Goal: Find specific page/section: Find specific page/section

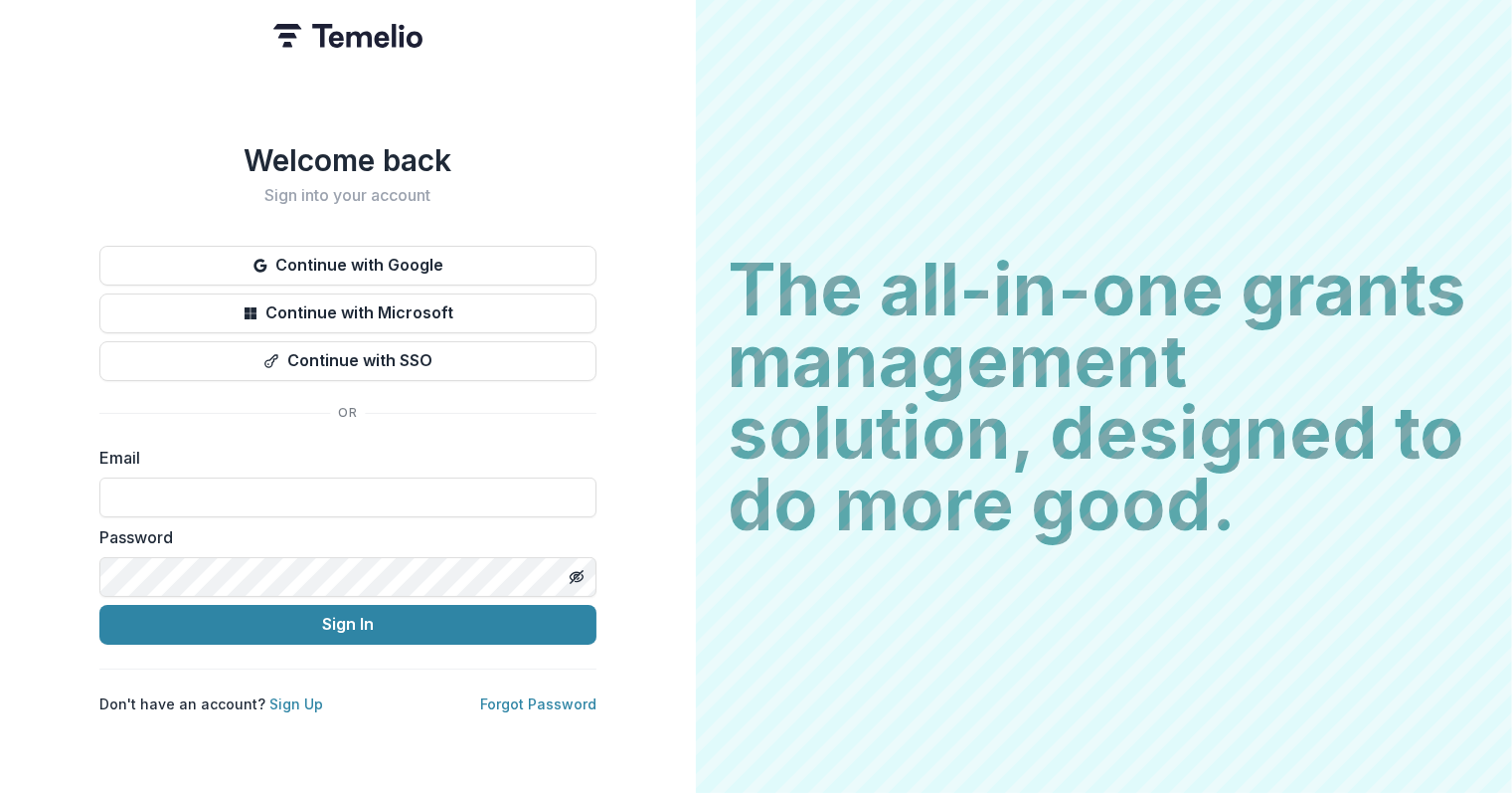
type input "**********"
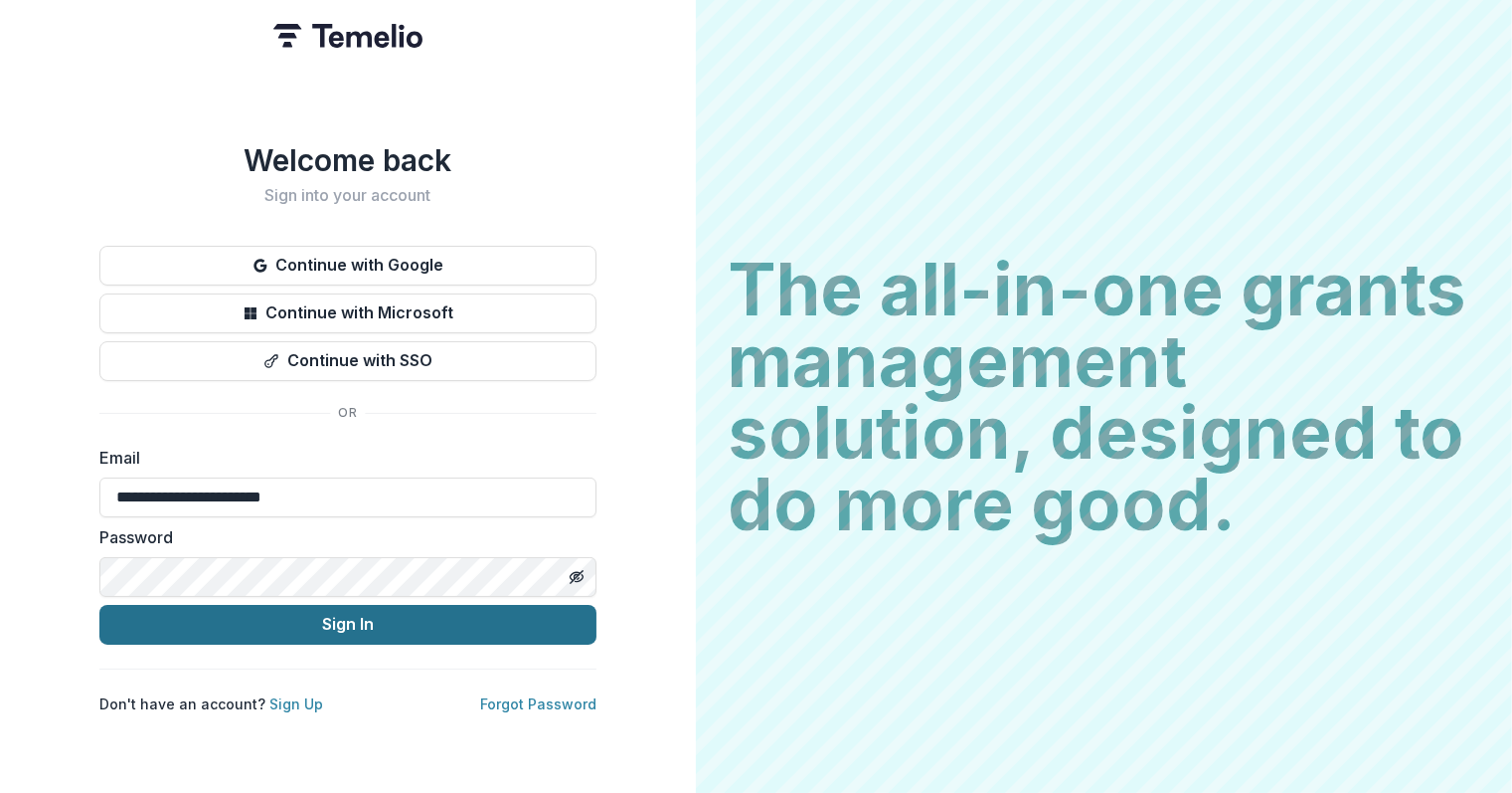
click at [329, 616] on button "Sign In" at bounding box center [348, 625] width 497 height 40
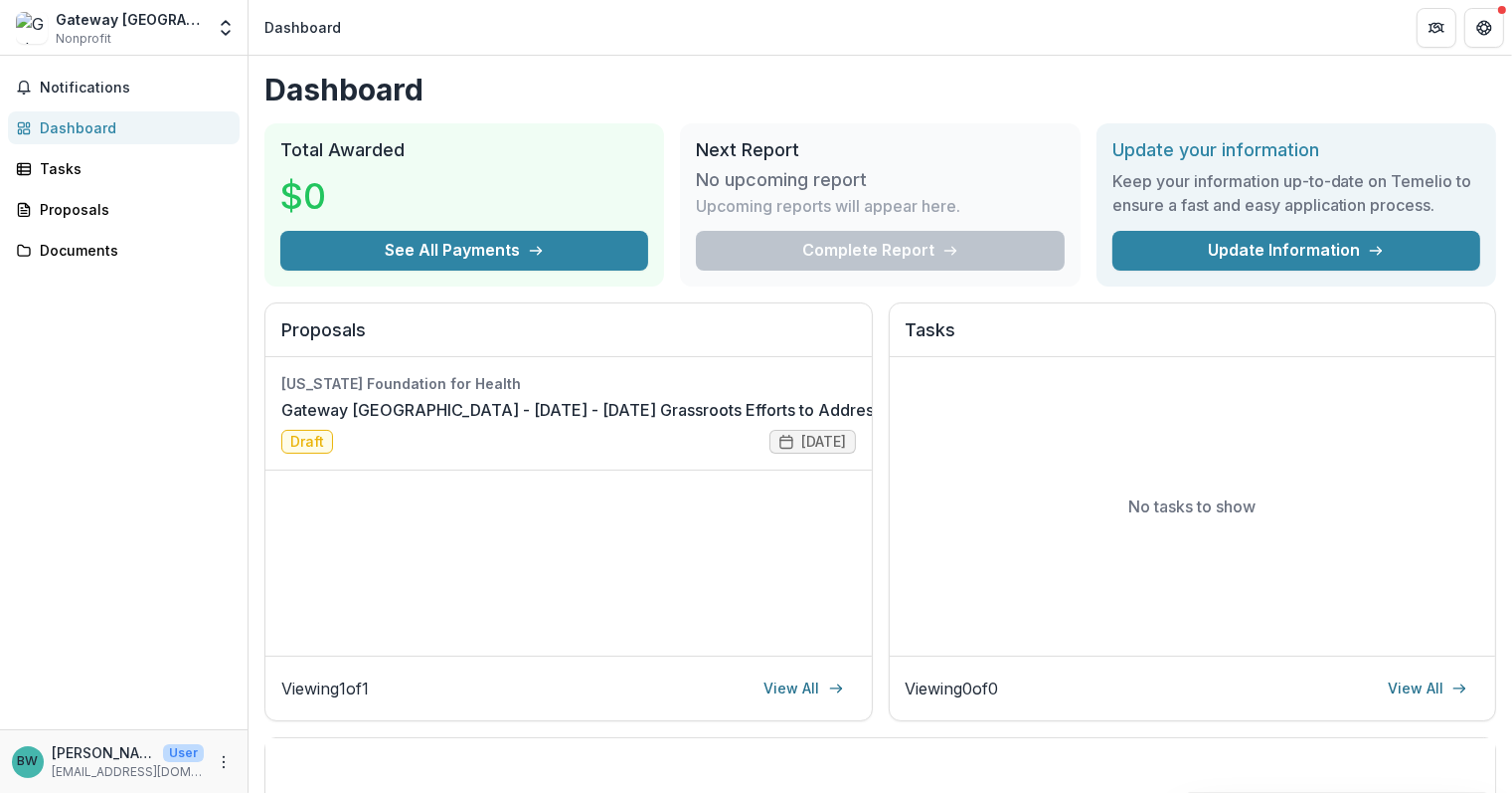
click at [106, 30] on span "Nonprofit" at bounding box center [84, 39] width 56 height 18
click at [140, 28] on div "Gateway [GEOGRAPHIC_DATA][PERSON_NAME]" at bounding box center [129, 19] width 148 height 21
click at [472, 409] on link "Gateway [GEOGRAPHIC_DATA] - [DATE] - [DATE] Grassroots Efforts to Address FID -…" at bounding box center [618, 410] width 673 height 24
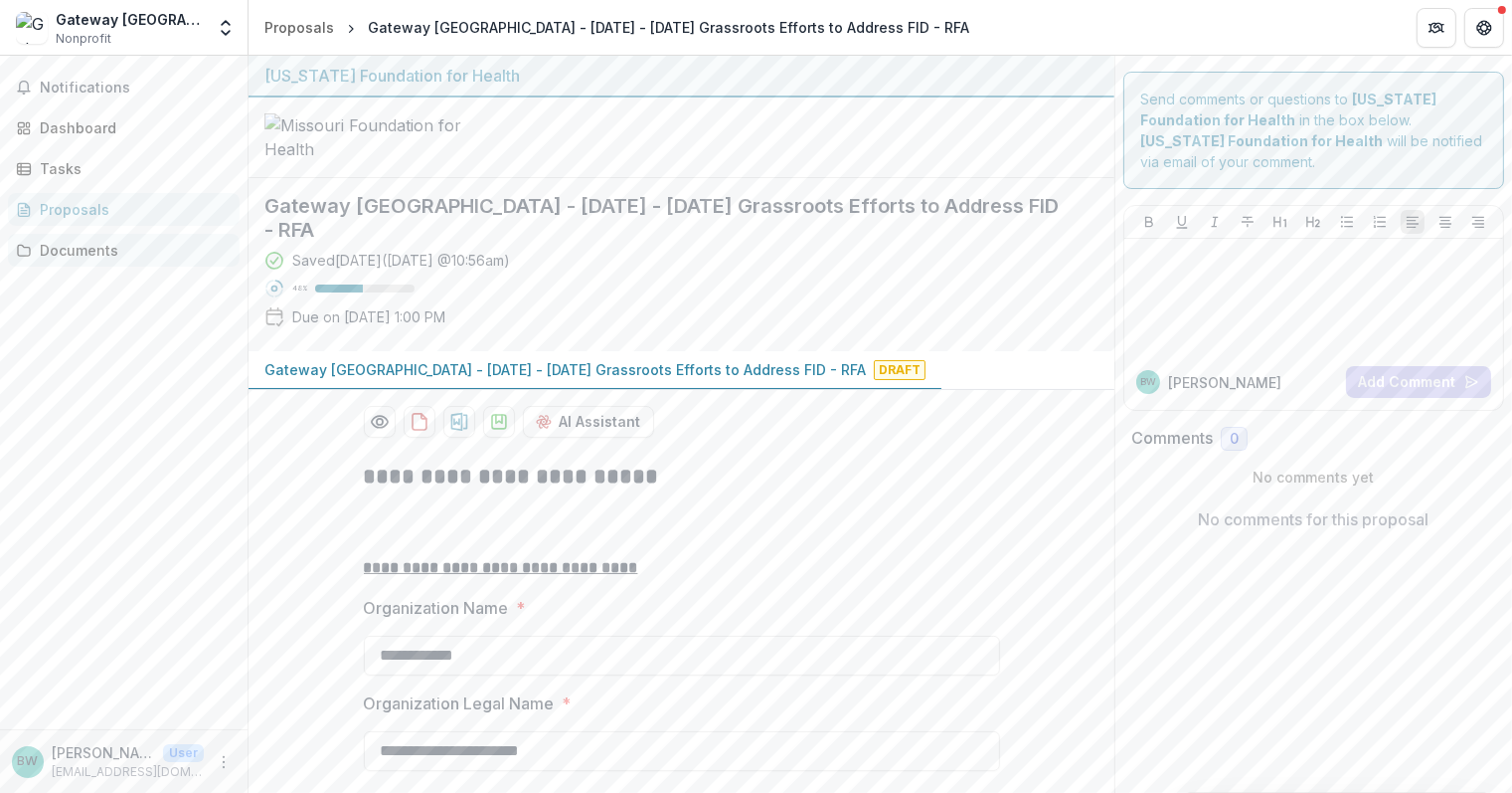
click at [65, 246] on div "Documents" at bounding box center [131, 250] width 184 height 21
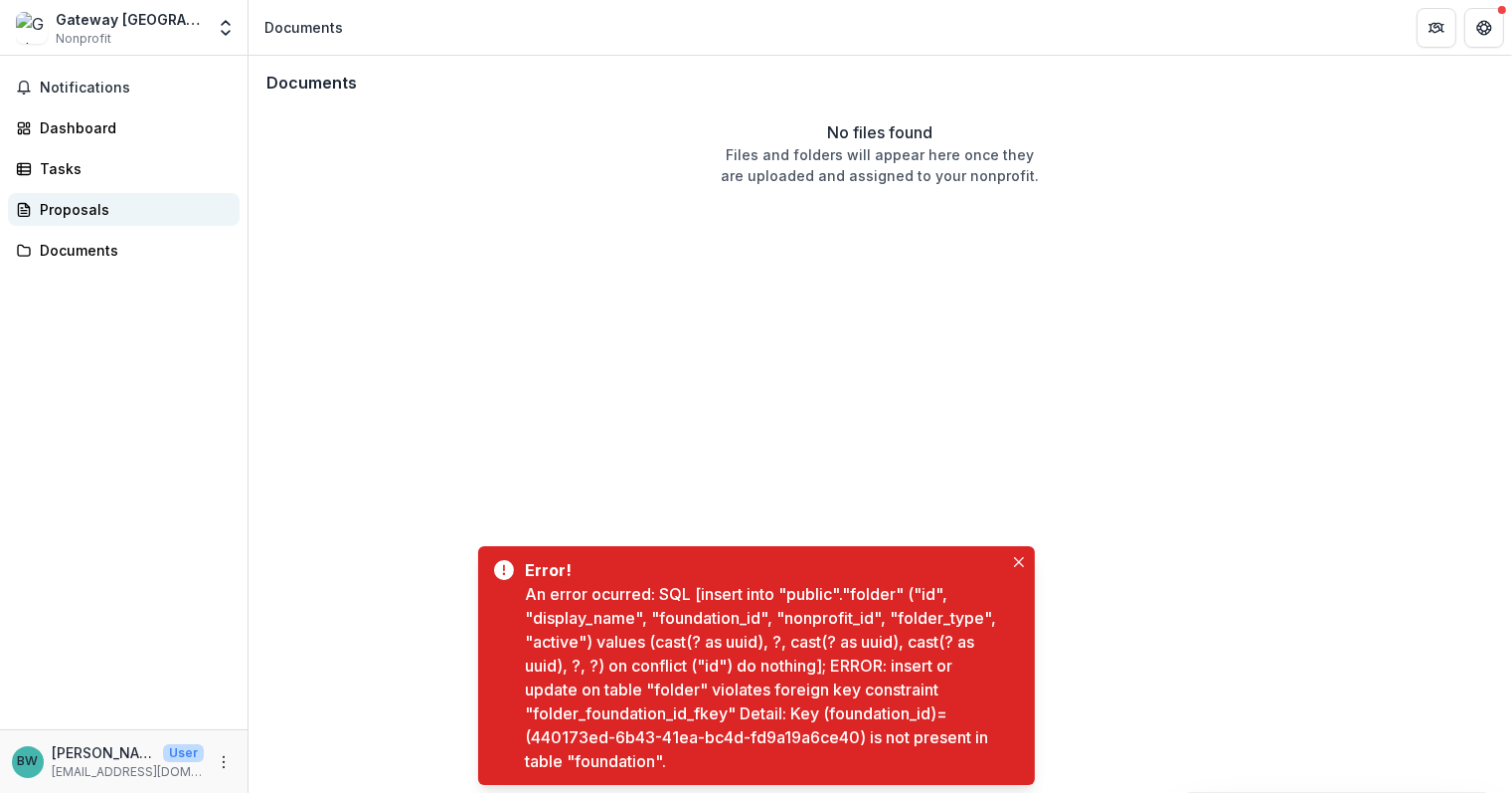
click at [65, 203] on div "Proposals" at bounding box center [131, 209] width 184 height 21
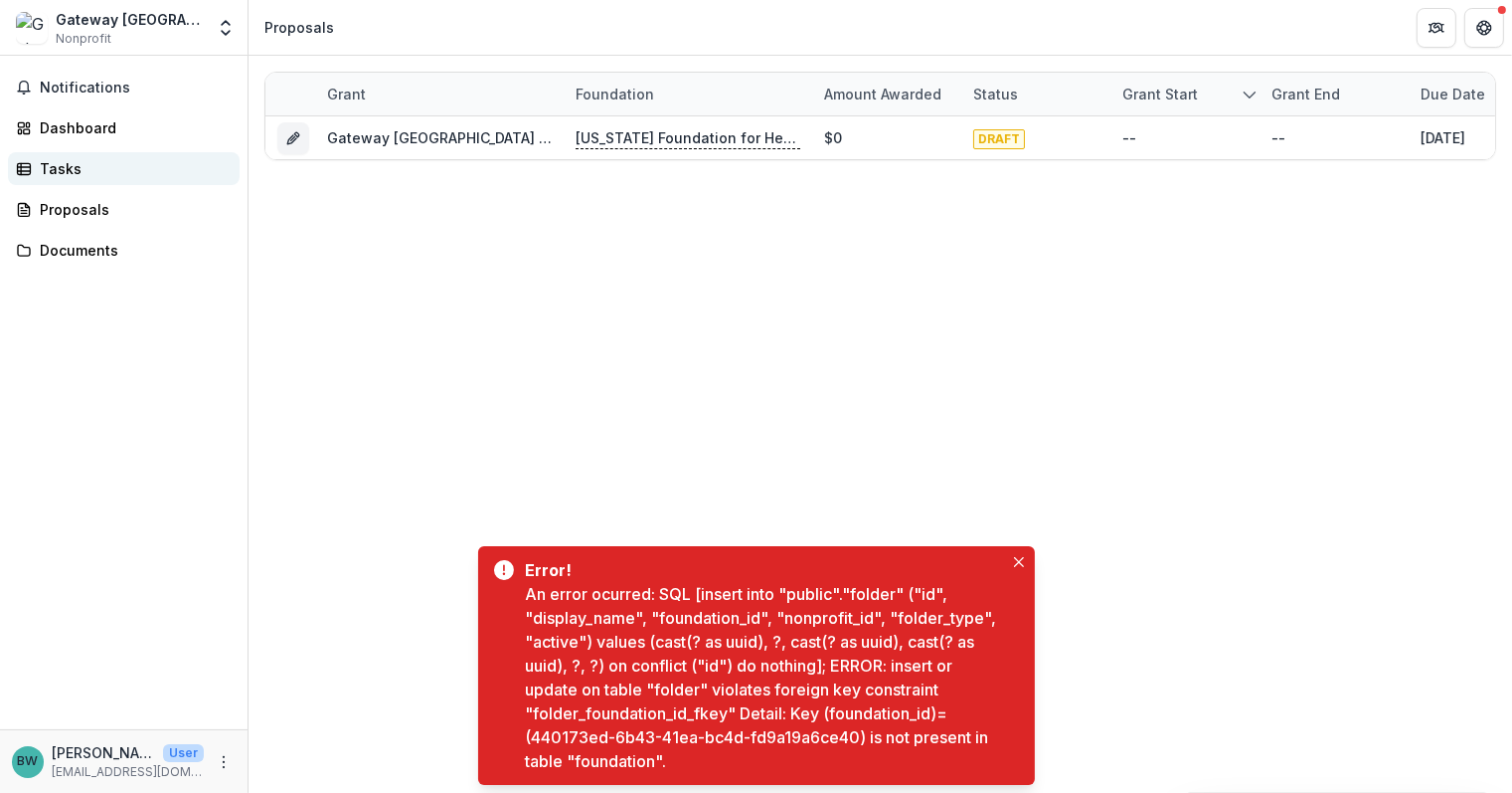
click at [57, 158] on div "Tasks" at bounding box center [131, 168] width 184 height 21
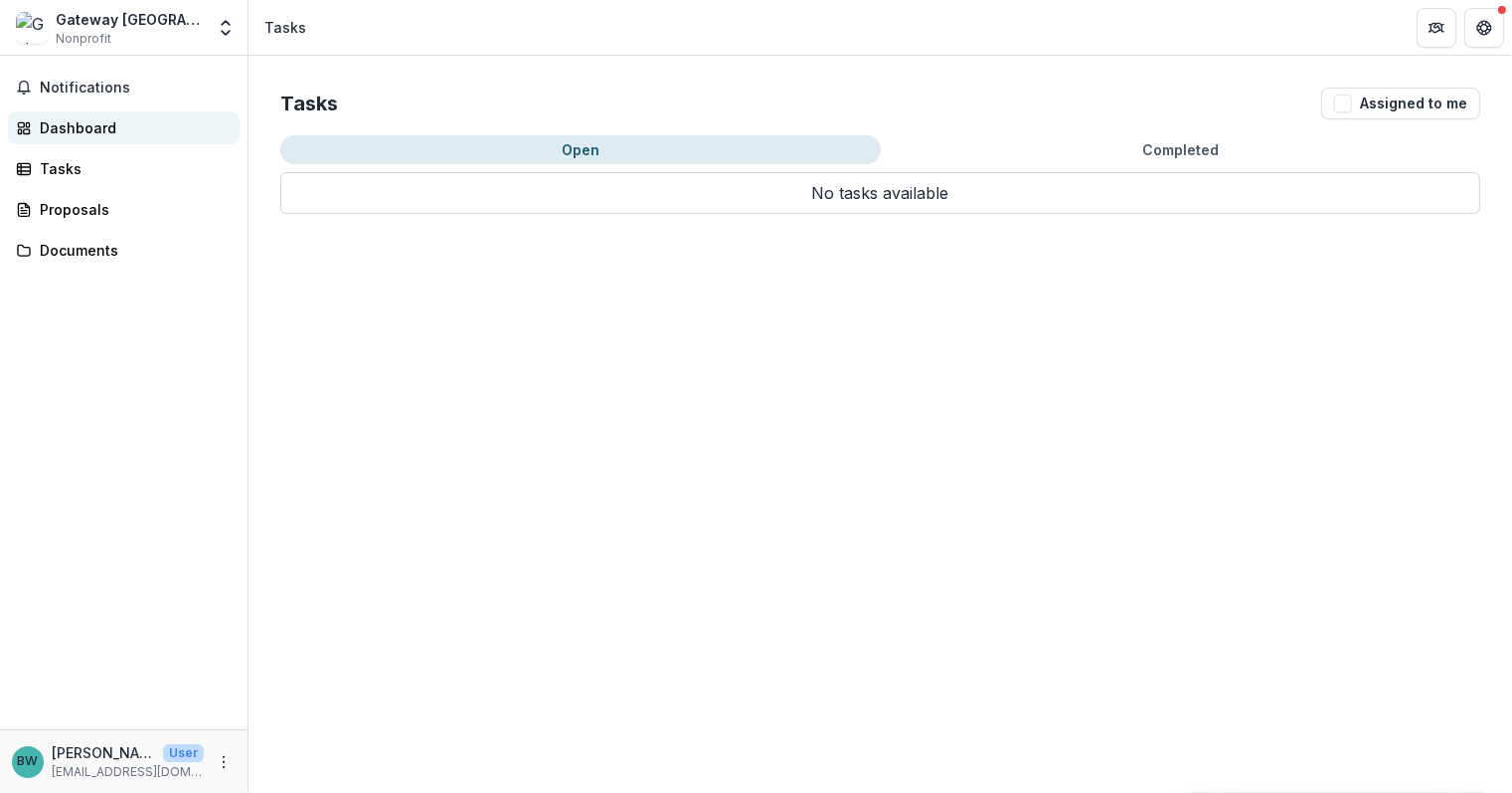
click at [58, 126] on div "Dashboard" at bounding box center [131, 127] width 184 height 21
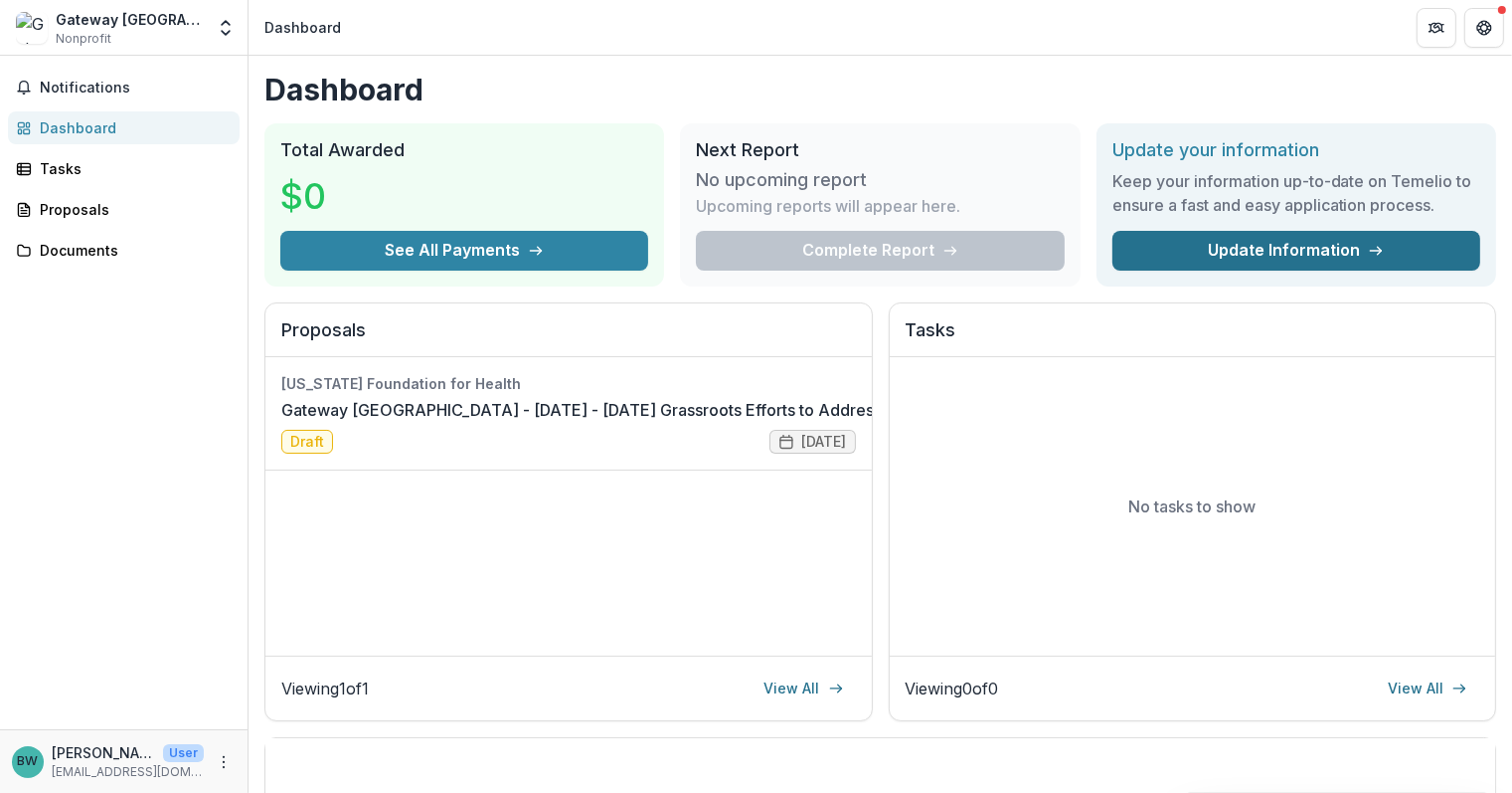
click at [1201, 236] on link "Update Information" at bounding box center [1296, 251] width 368 height 40
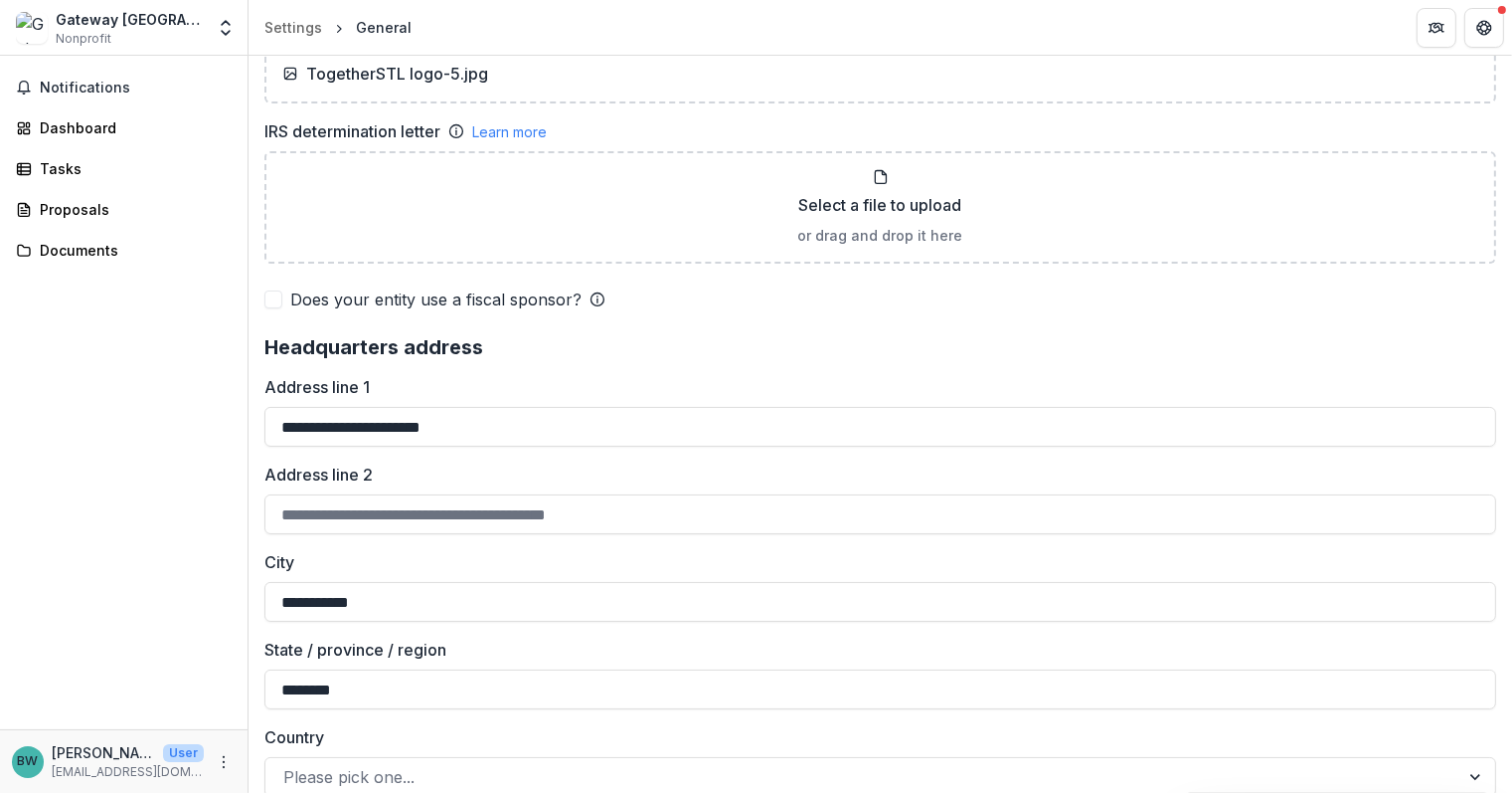
scroll to position [1328, 0]
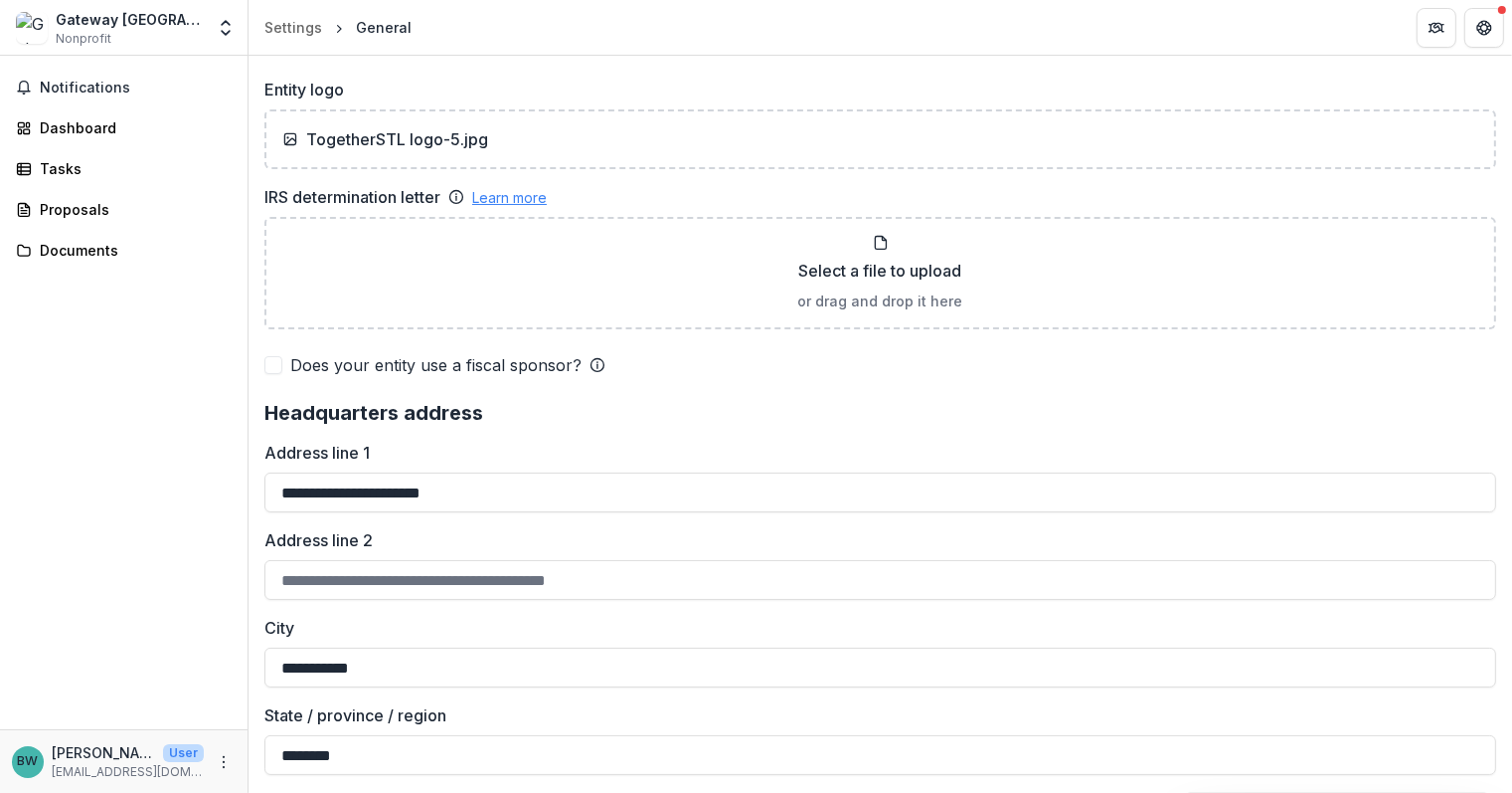
click at [546, 187] on link "Learn more" at bounding box center [509, 197] width 75 height 21
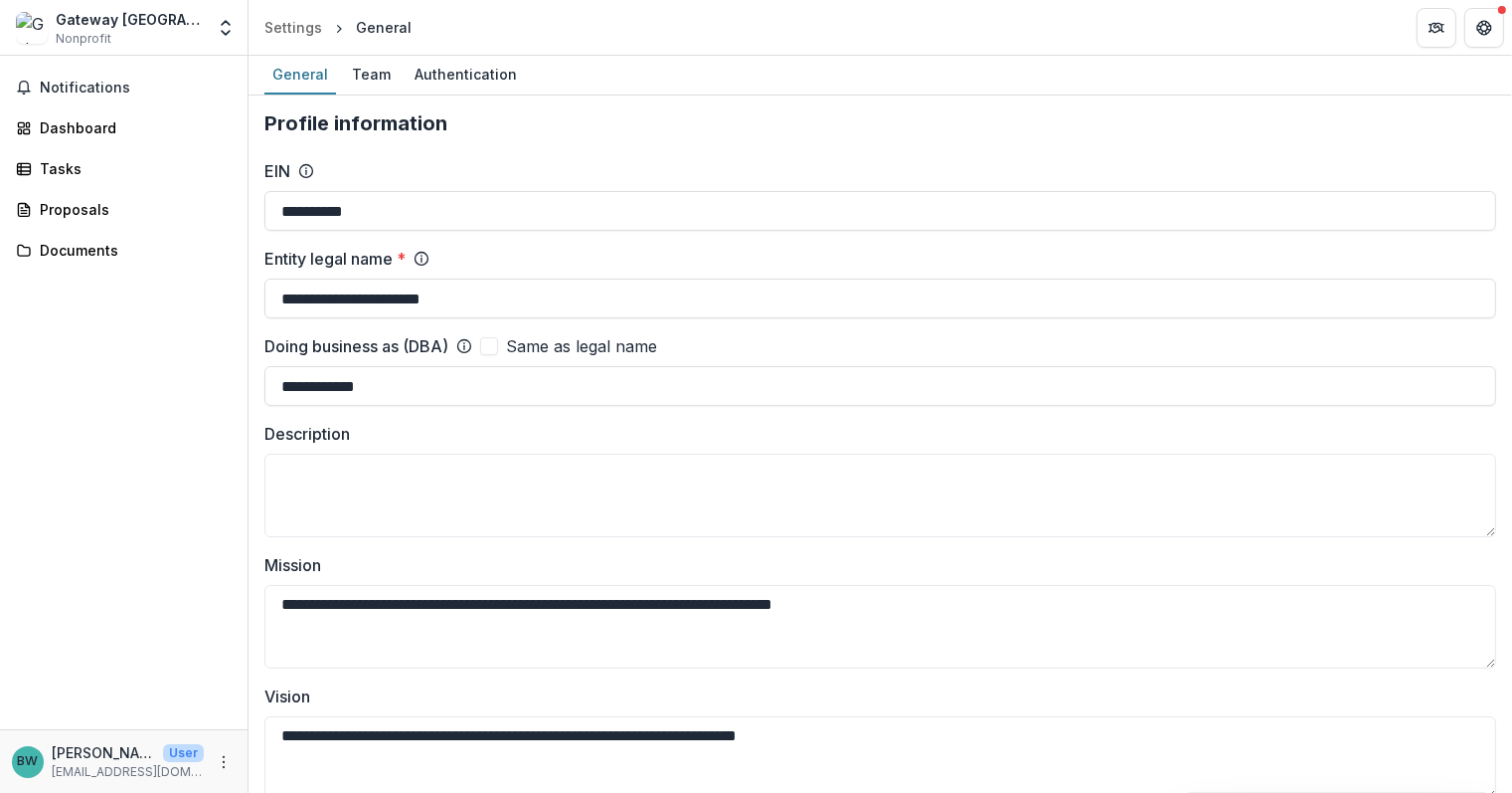
scroll to position [0, 0]
drag, startPoint x: 393, startPoint y: 204, endPoint x: 222, endPoint y: 201, distance: 171.0
click at [222, 201] on main "**********" at bounding box center [756, 424] width 1512 height 737
